Goal: Navigation & Orientation: Find specific page/section

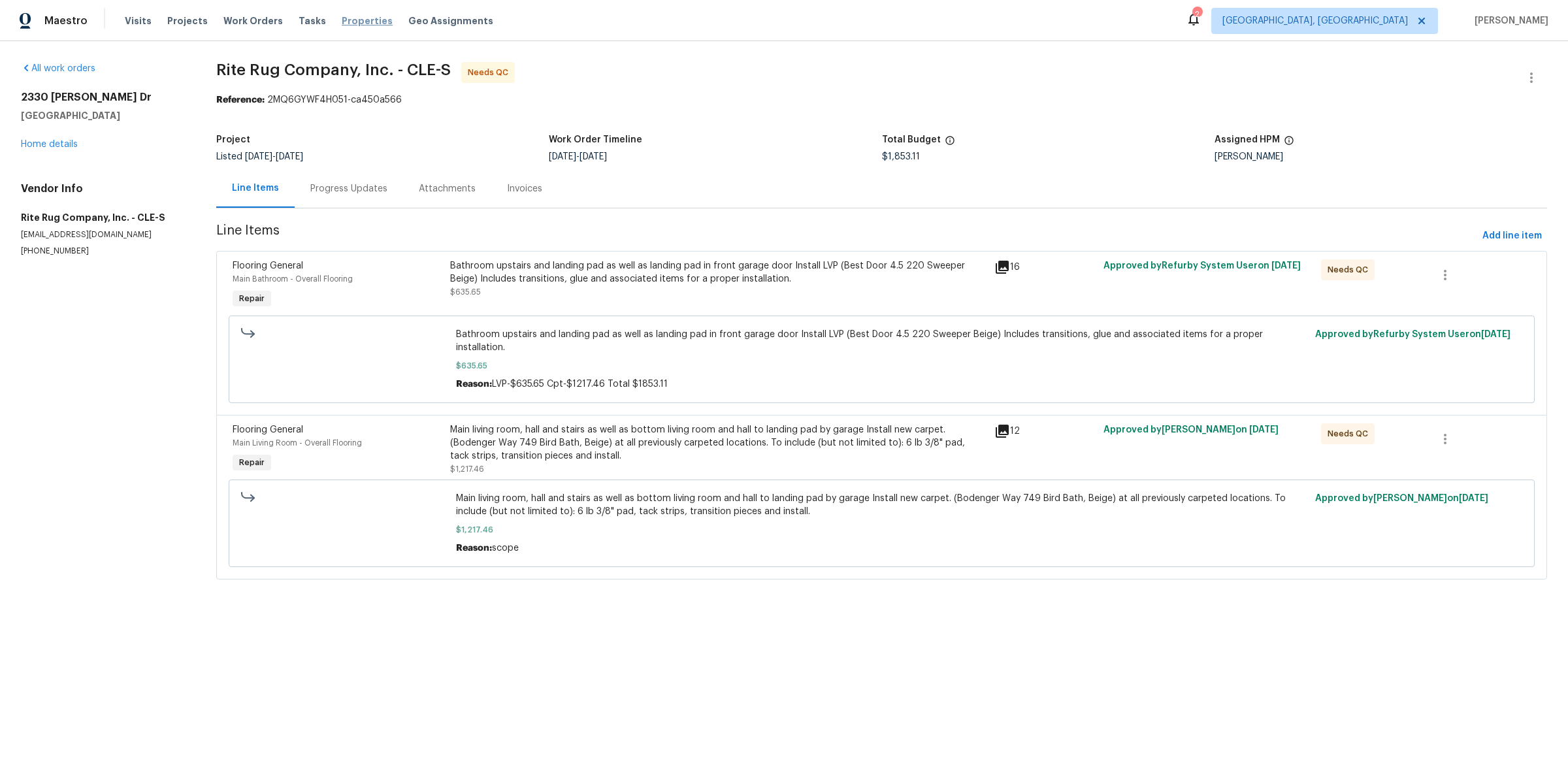
click at [348, 25] on span "Properties" at bounding box center [367, 21] width 51 height 13
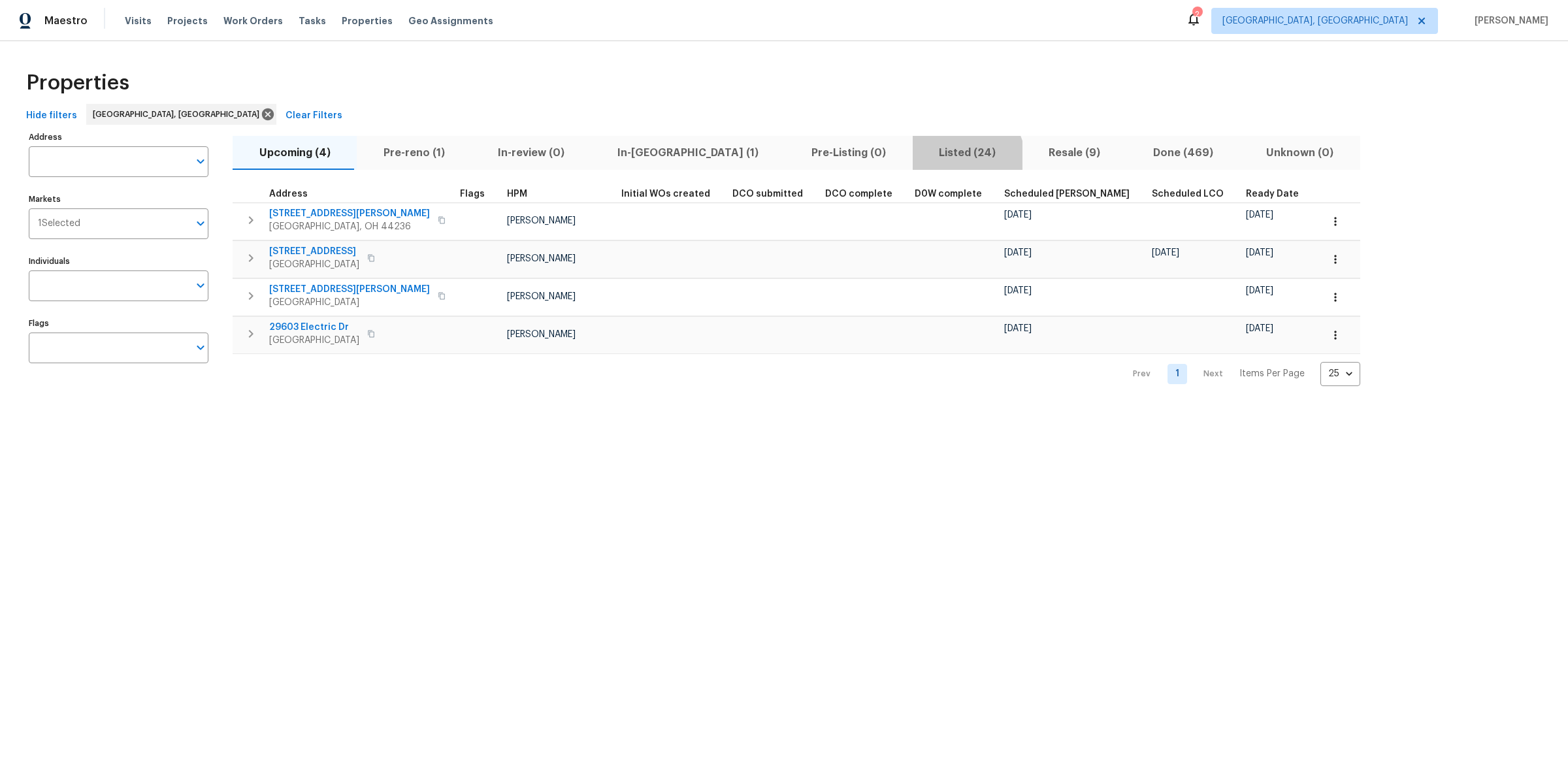
click at [920, 158] on span "Listed (24)" at bounding box center [967, 153] width 94 height 19
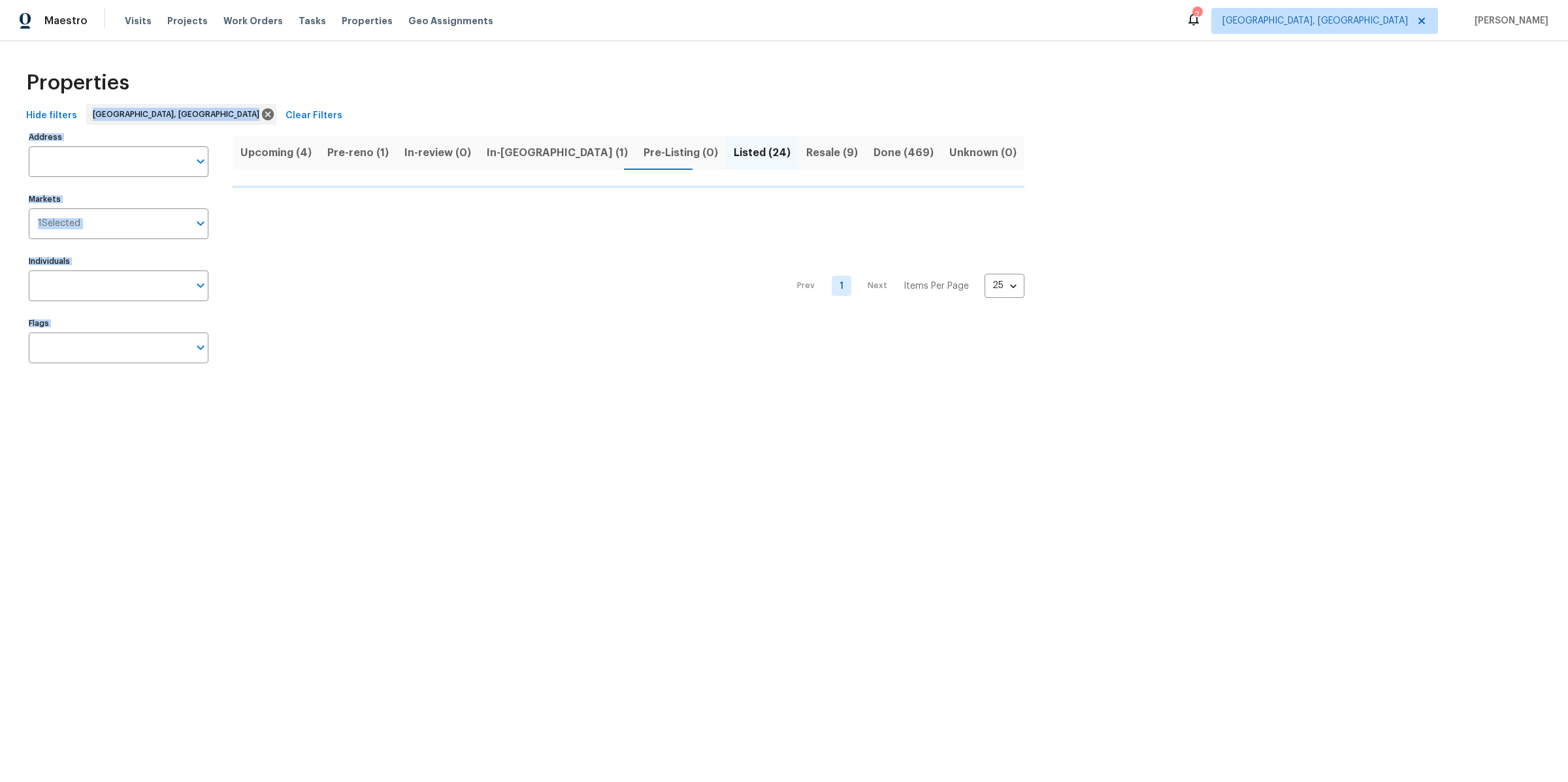
drag, startPoint x: 357, startPoint y: 89, endPoint x: 568, endPoint y: 551, distance: 507.9
click at [568, 397] on html "Maestro Visits Projects Work Orders Tasks Properties Geo Assignments 2 Clevelan…" at bounding box center [784, 198] width 1568 height 397
click at [568, 397] on html "Maestro Visits Projects Work Orders Tasks Properties Geo Assignments 2 Clevelan…" at bounding box center [784, 198] width 1568 height 397
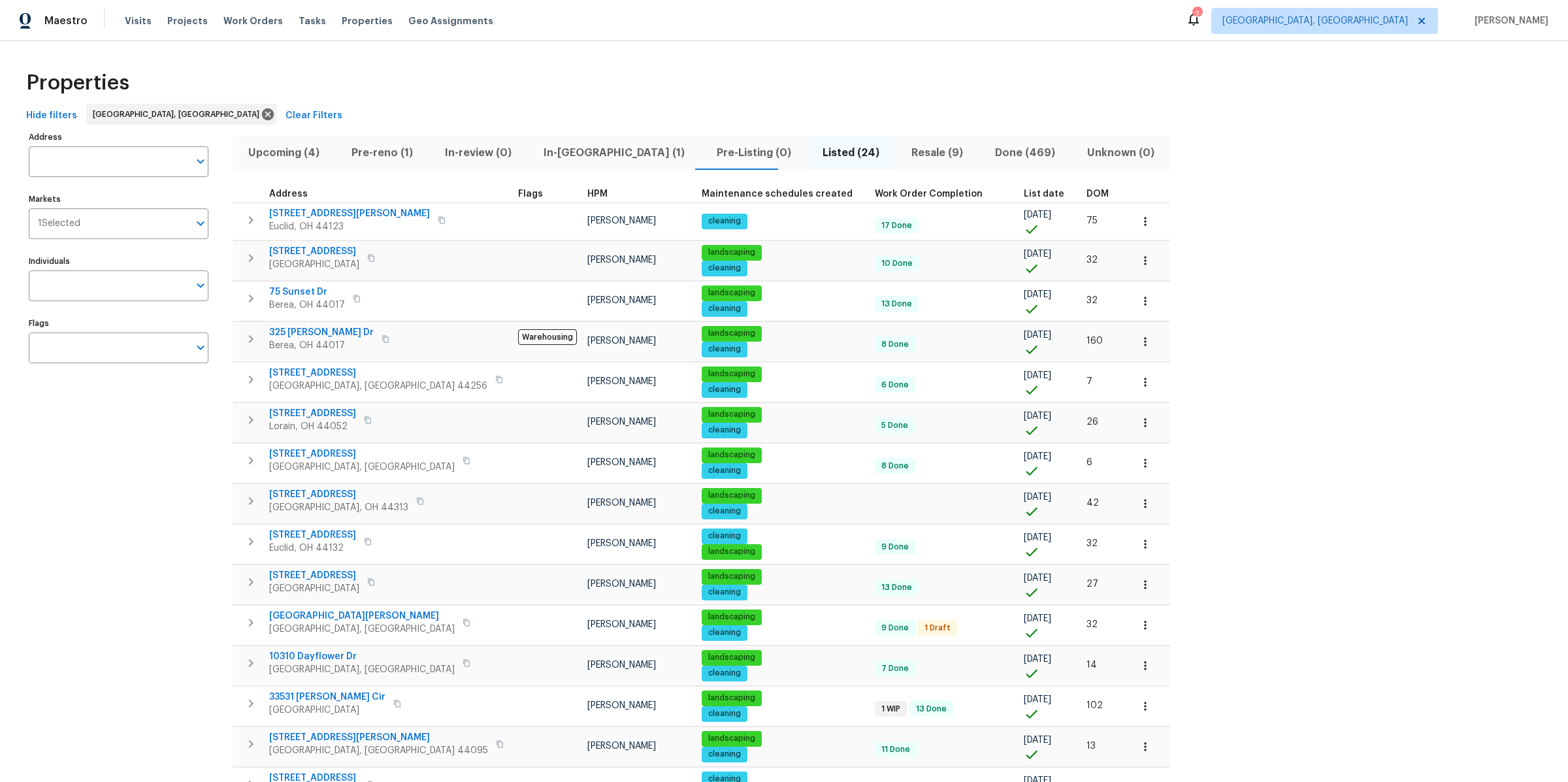
click at [1086, 189] on span "DOM" at bounding box center [1097, 194] width 22 height 9
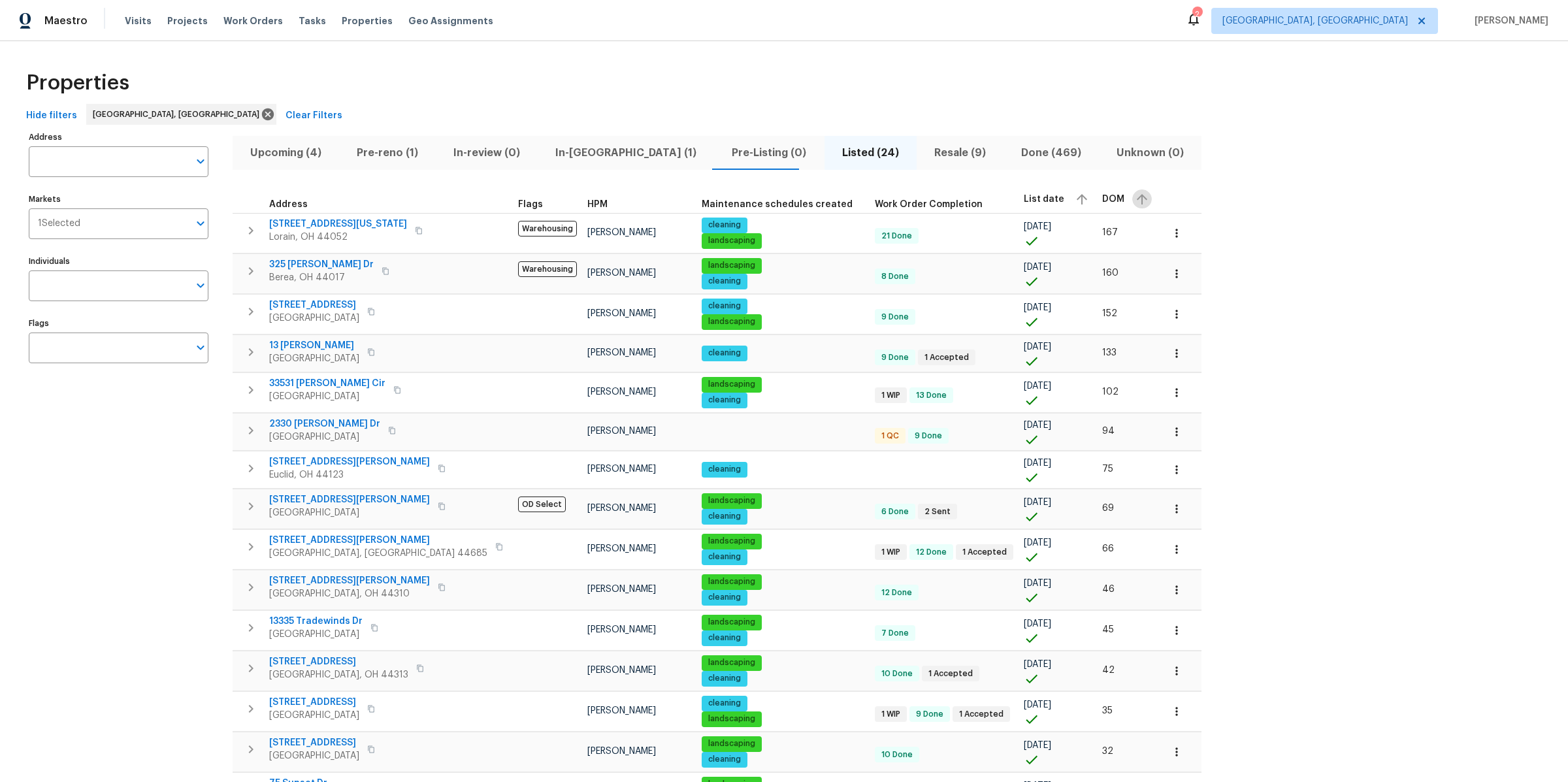
click at [1134, 198] on icon "button" at bounding box center [1142, 199] width 16 height 16
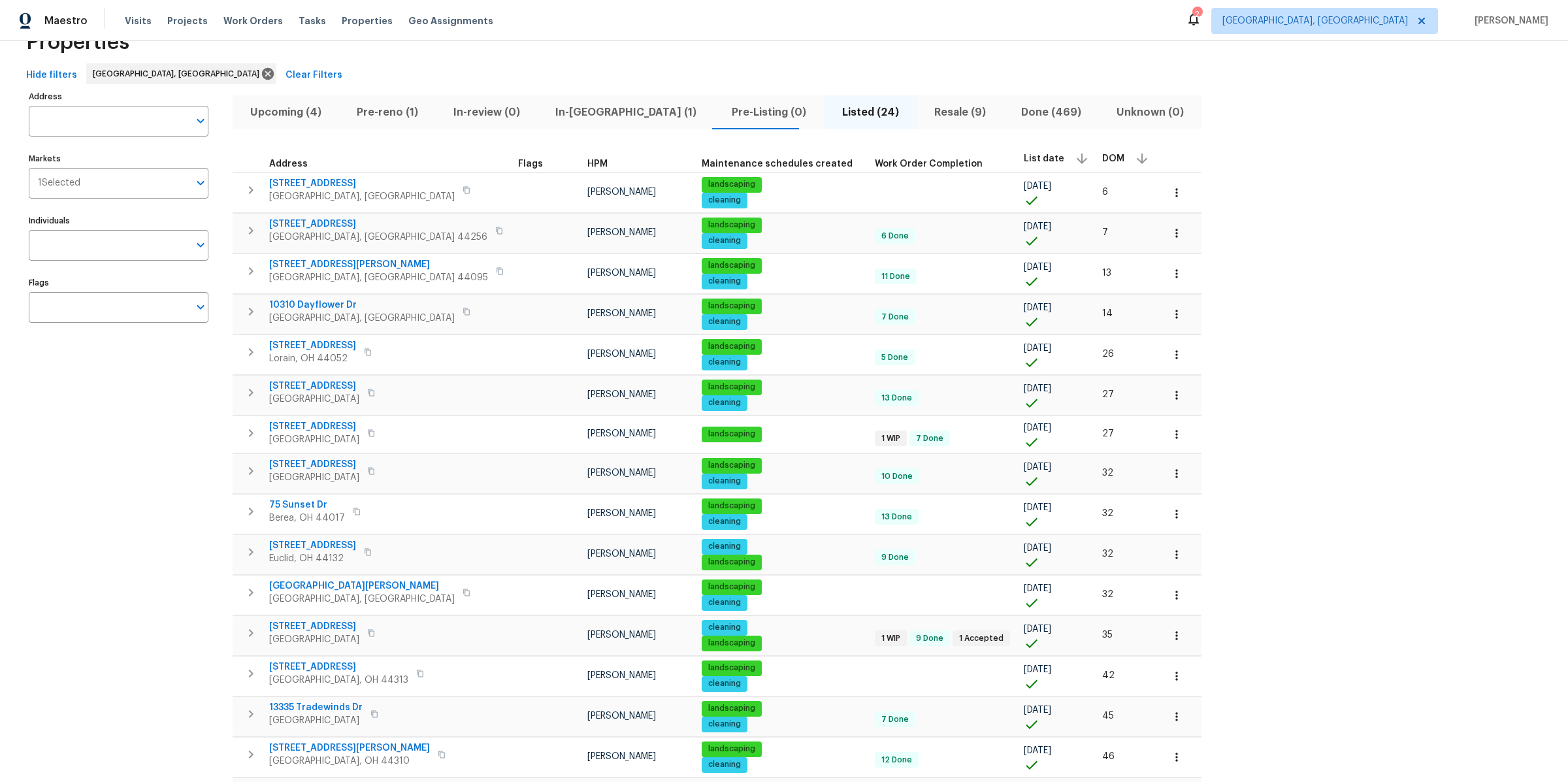
scroll to position [66, 0]
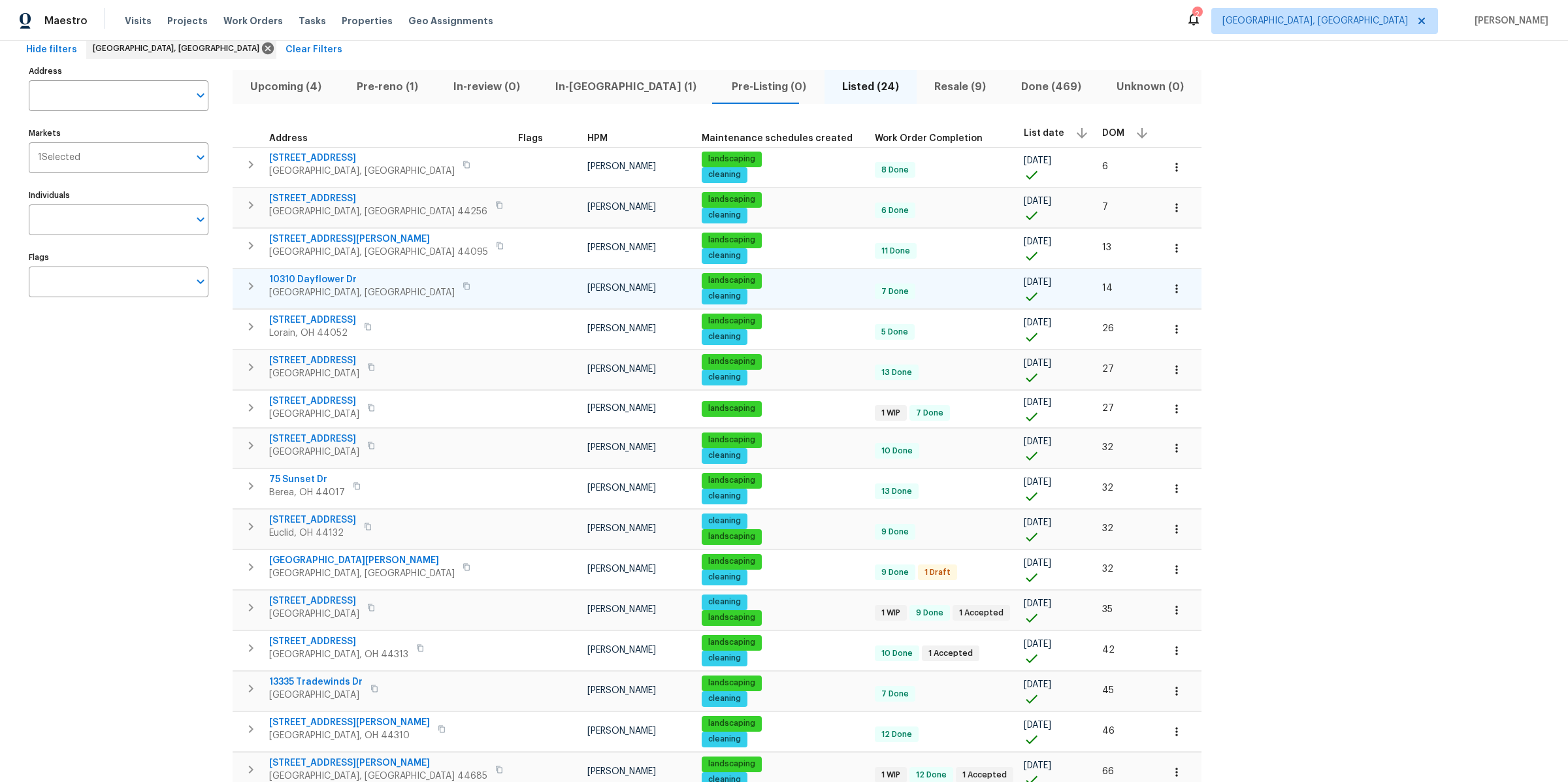
click at [463, 285] on icon "button" at bounding box center [466, 286] width 8 height 8
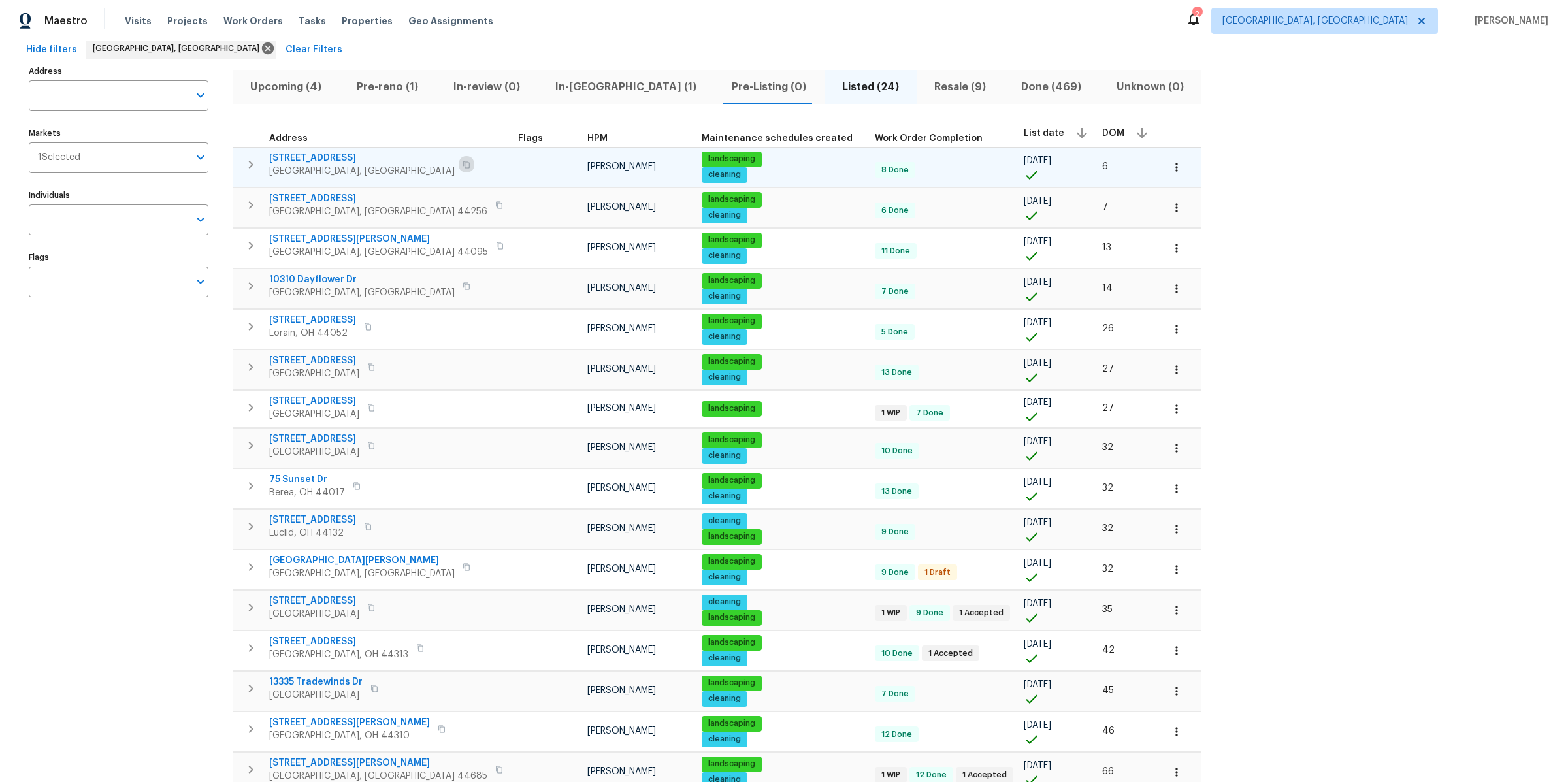
click at [463, 164] on icon "button" at bounding box center [466, 164] width 8 height 8
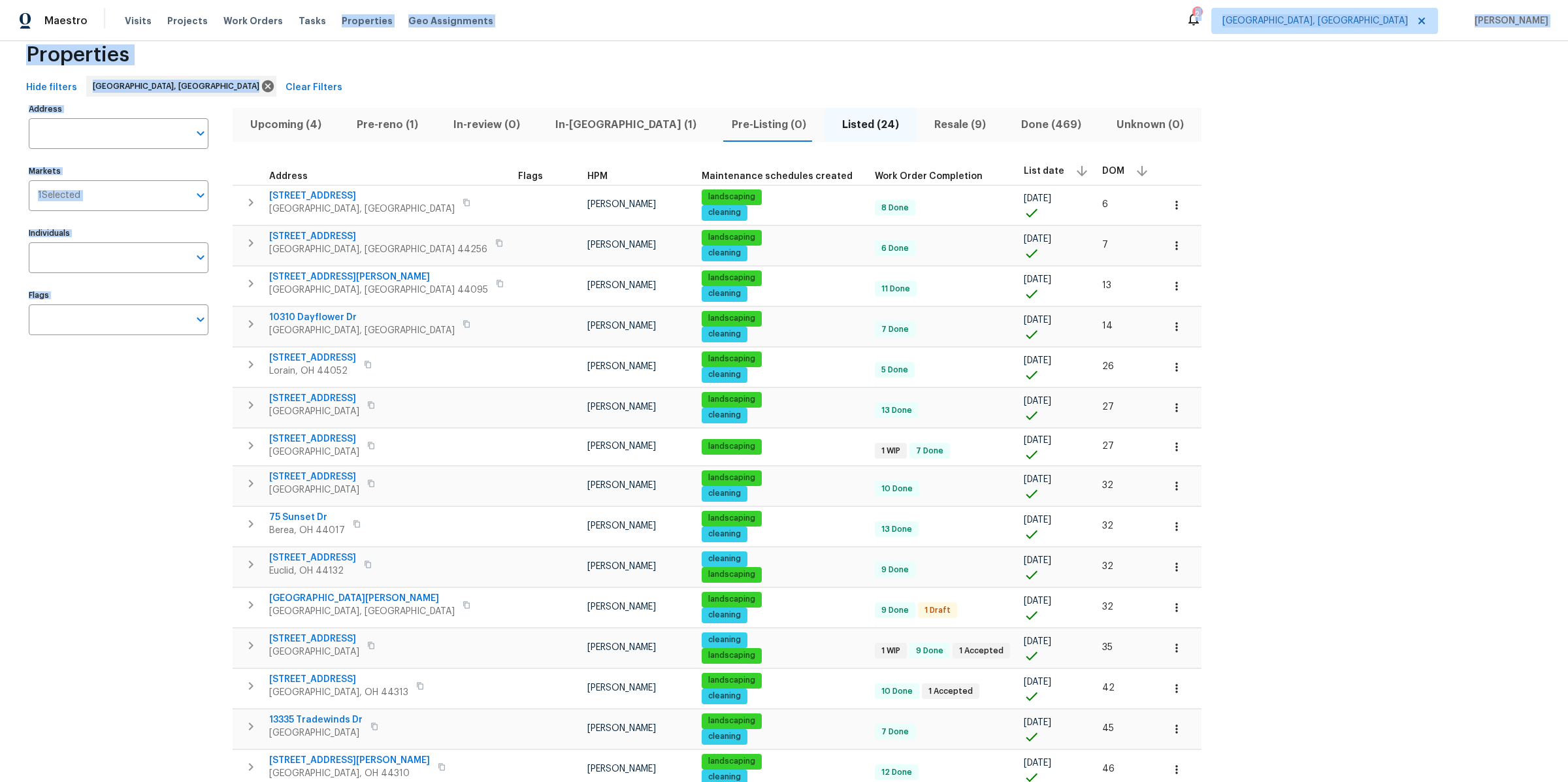
scroll to position [0, 0]
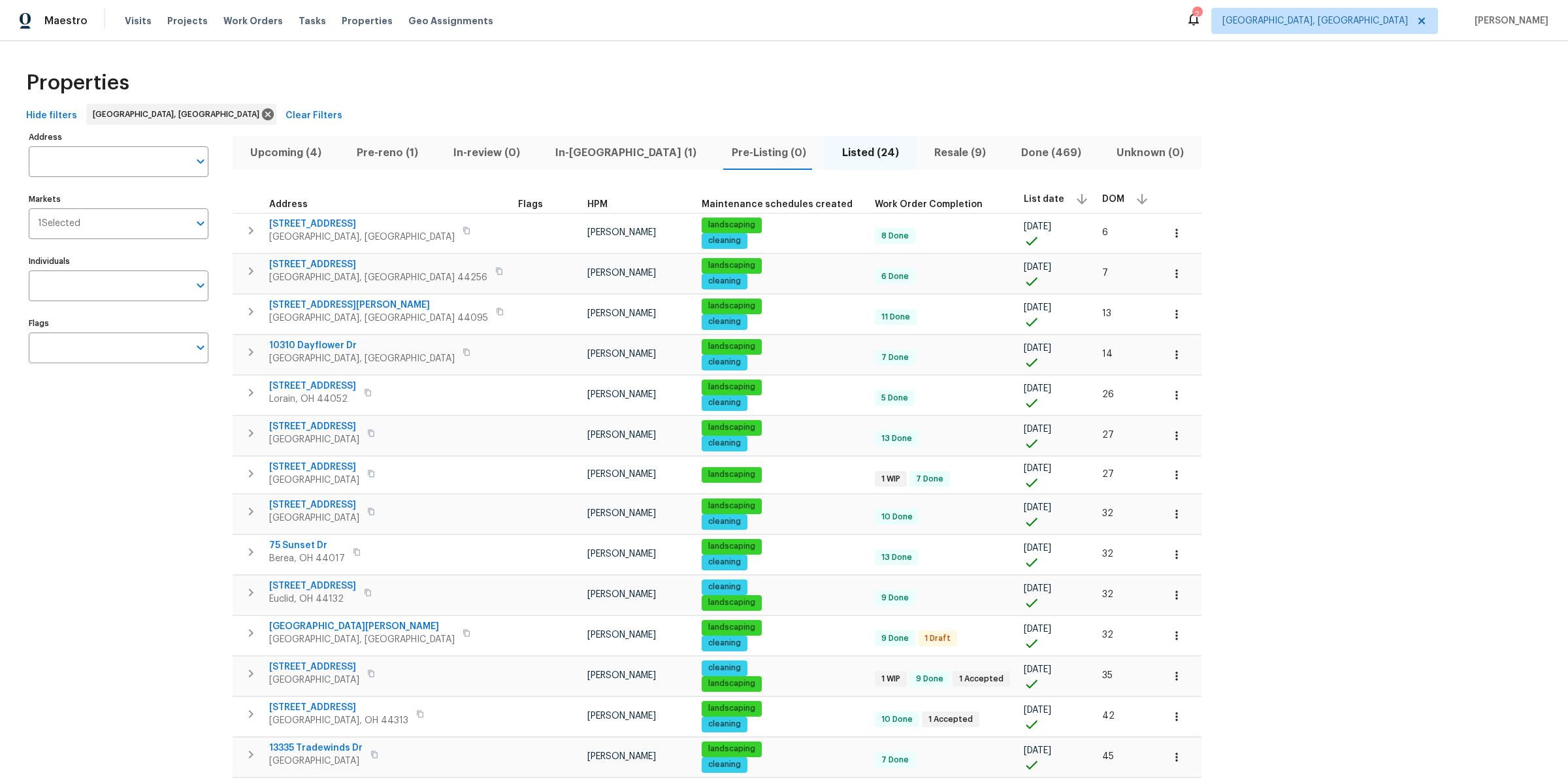
drag, startPoint x: 1296, startPoint y: 419, endPoint x: 414, endPoint y: 169, distance: 916.7
click at [404, 161] on div "Address Address Markets 1 Selected Markets Individuals Individuals Flags Flags …" at bounding box center [784, 667] width 1526 height 1078
click at [388, 99] on div "Properties" at bounding box center [784, 83] width 1526 height 41
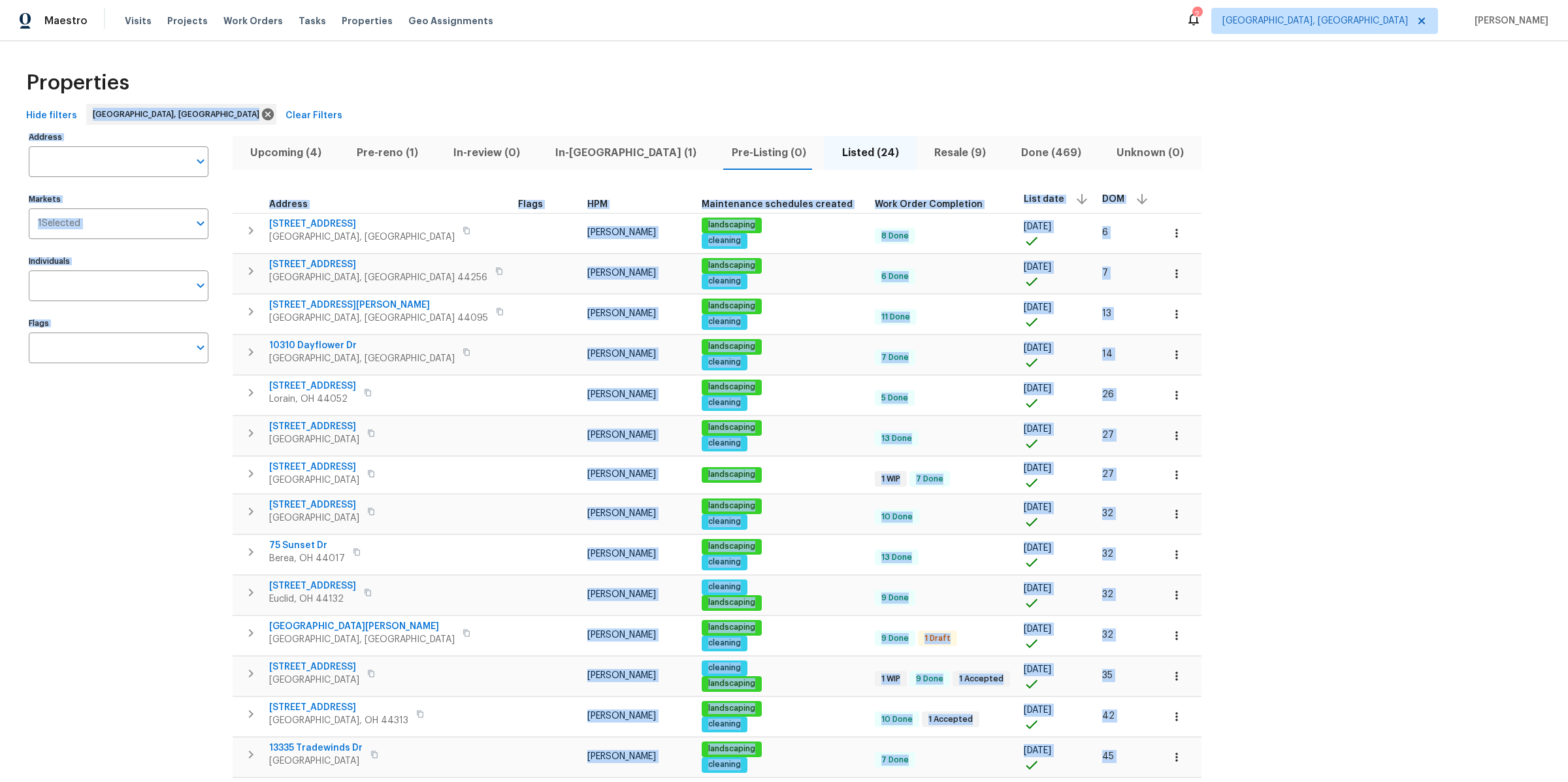
drag, startPoint x: 388, startPoint y: 99, endPoint x: 1462, endPoint y: 590, distance: 1180.9
click at [1462, 590] on div "Properties Hide filters Cleveland, OH Clear Filters Address Address Markets 1 S…" at bounding box center [784, 634] width 1568 height 1186
click at [1462, 590] on div "Address Address Markets 1 Selected Markets Individuals Individuals Flags Flags …" at bounding box center [784, 667] width 1526 height 1078
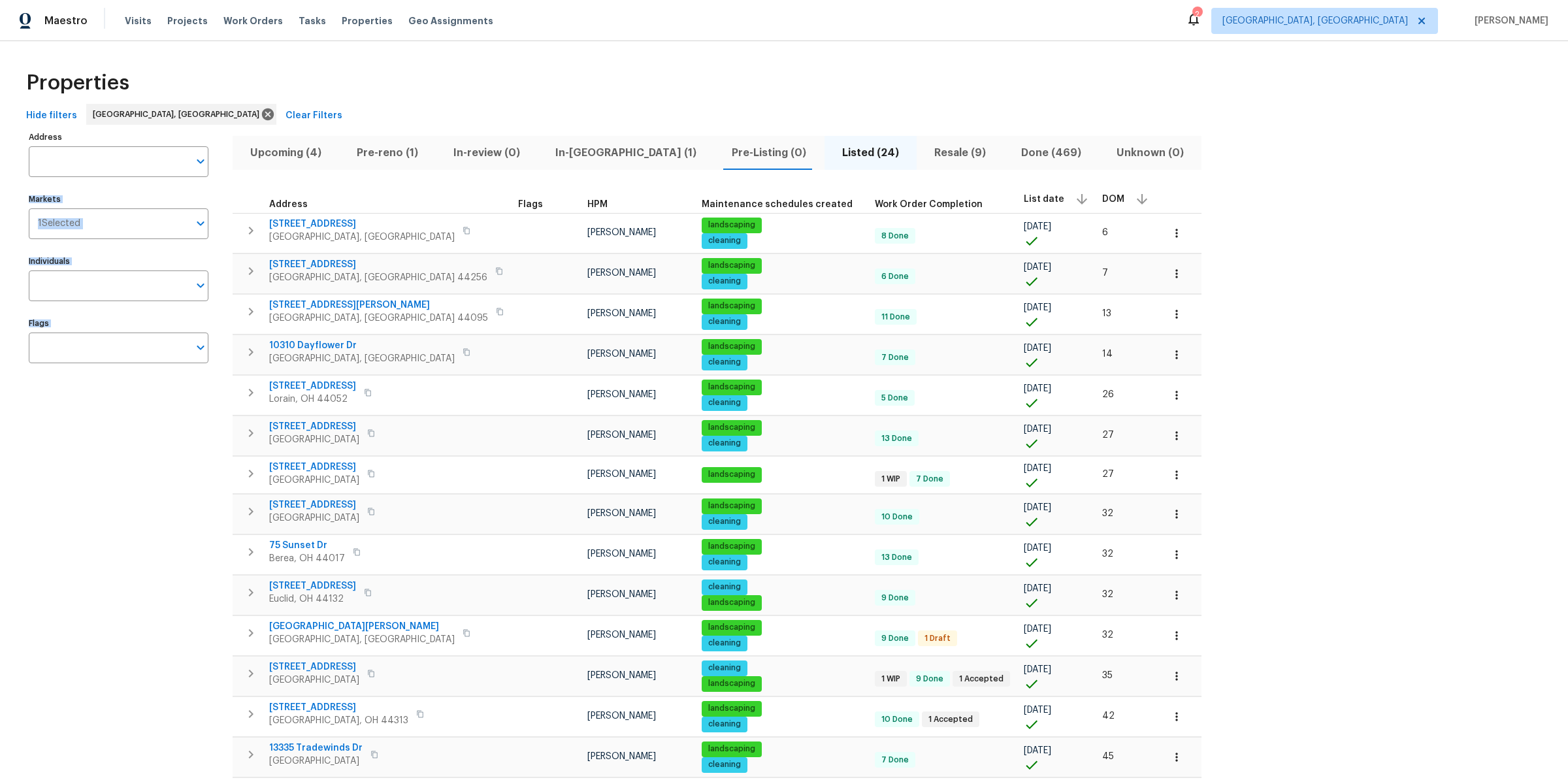
drag, startPoint x: 225, startPoint y: 140, endPoint x: 1226, endPoint y: 442, distance: 1045.6
click at [1226, 442] on div "Address Address Markets 1 Selected Markets Individuals Individuals Flags Flags …" at bounding box center [784, 667] width 1526 height 1078
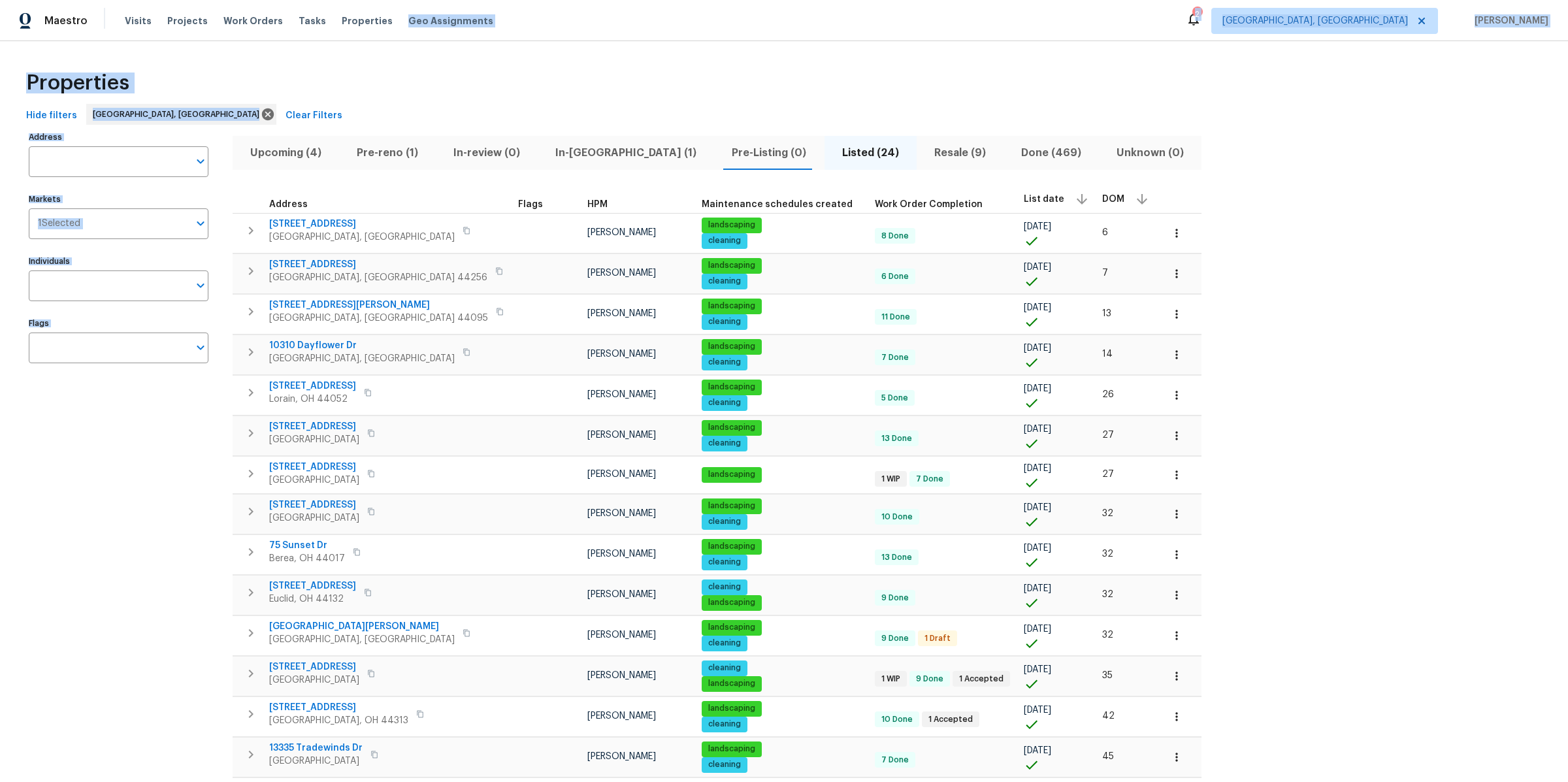
drag, startPoint x: 1206, startPoint y: 450, endPoint x: 675, endPoint y: -21, distance: 709.8
click at [675, 0] on html "Maestro Visits Projects Work Orders Tasks Properties Geo Assignments 2 Clevelan…" at bounding box center [784, 391] width 1568 height 782
click at [578, 66] on div "Properties" at bounding box center [784, 83] width 1526 height 41
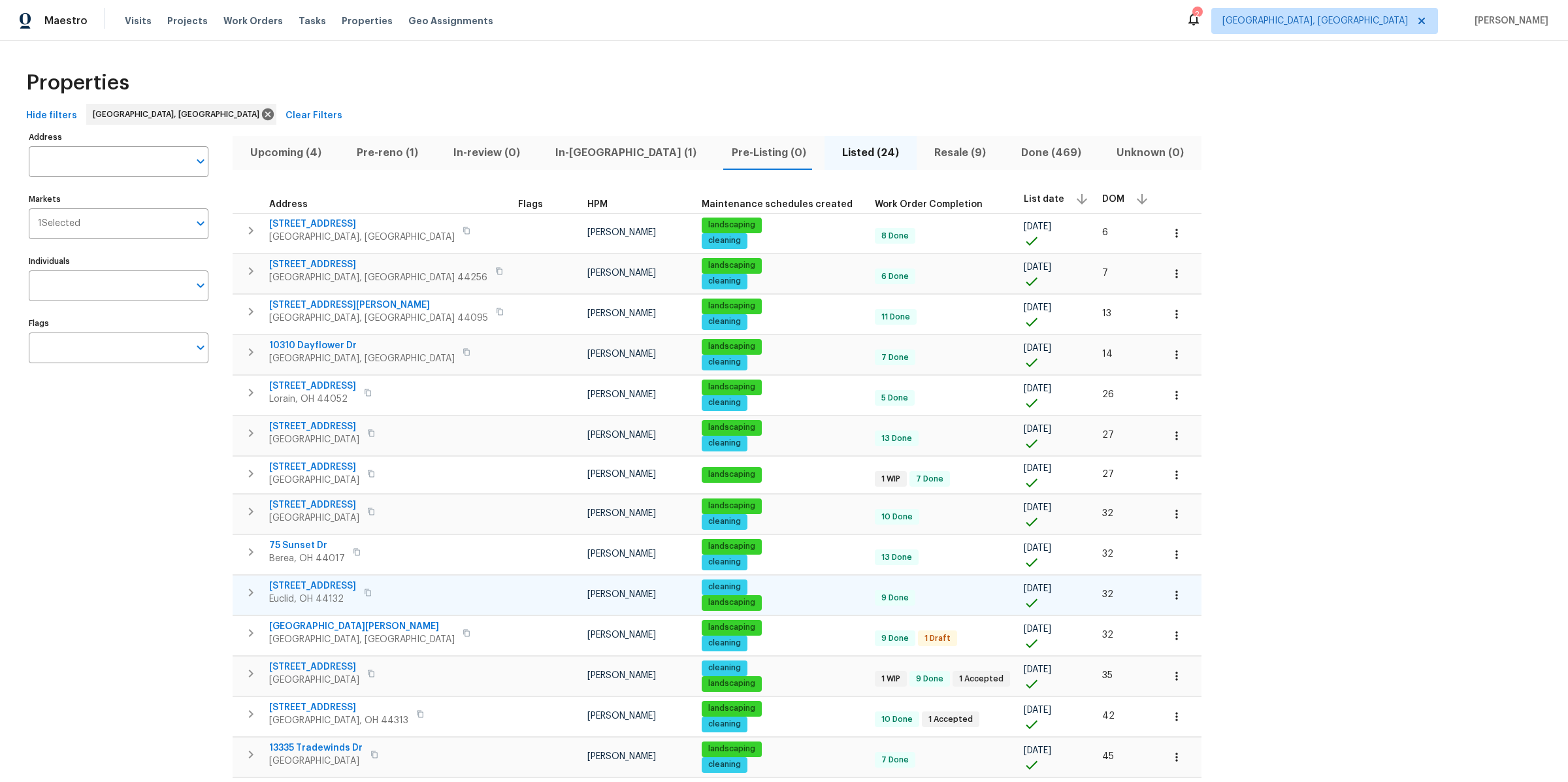
drag, startPoint x: 95, startPoint y: 56, endPoint x: 968, endPoint y: 586, distance: 1021.3
click at [970, 586] on div "Properties Hide filters Cleveland, OH Clear Filters Address Address Markets 1 S…" at bounding box center [784, 634] width 1568 height 1186
click at [125, 538] on div "Address Address Markets 1 Selected Markets Individuals Individuals Flags Flags" at bounding box center [127, 667] width 196 height 1078
